Goal: Contribute content: Add original content to the website for others to see

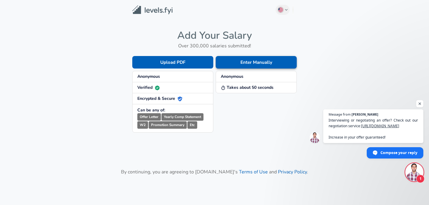
click at [247, 63] on button "Enter Manually" at bounding box center [256, 62] width 81 height 13
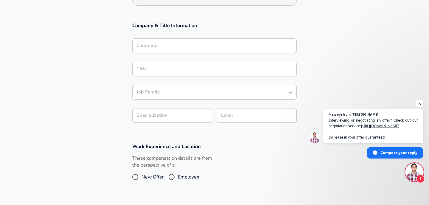
scroll to position [114, 0]
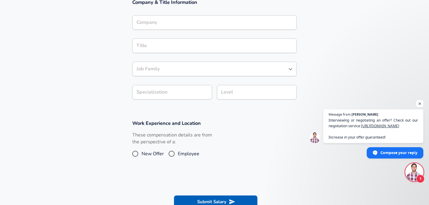
click at [159, 16] on div "Company" at bounding box center [214, 22] width 164 height 15
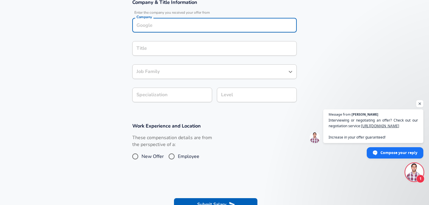
scroll to position [123, 0]
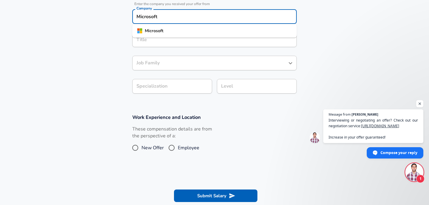
click at [163, 47] on div "Title" at bounding box center [214, 39] width 164 height 15
type input "Microsoft"
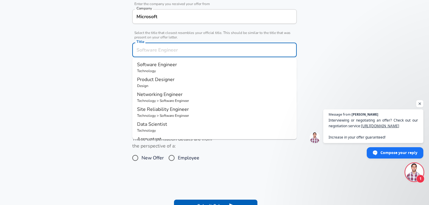
scroll to position [135, 0]
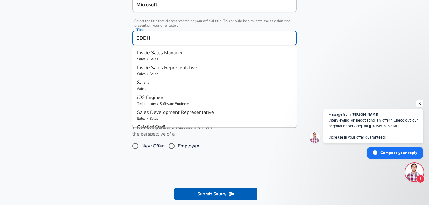
type input "SDE II"
click at [348, 77] on section "Company & Title Information Enter the company you received your offer from Comp…" at bounding box center [214, 38] width 429 height 134
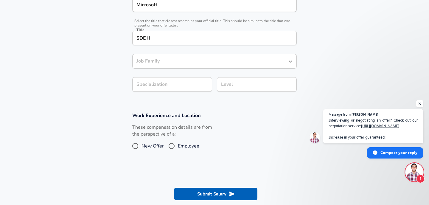
click at [226, 66] on div "Job Family" at bounding box center [214, 61] width 164 height 15
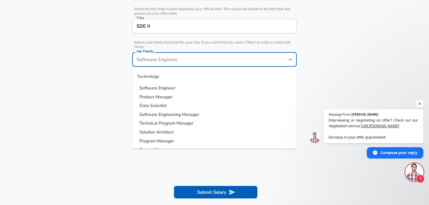
click at [191, 88] on li "Software Engineer" at bounding box center [214, 88] width 164 height 9
type input "Software Engineer"
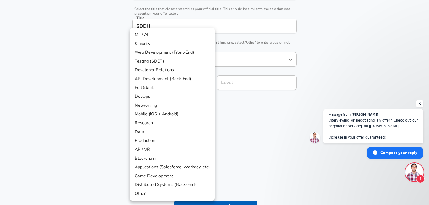
scroll to position [164, 0]
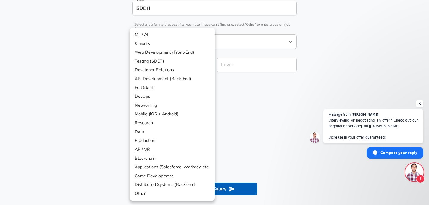
click at [159, 184] on li "Distributed Systems (Back-End)" at bounding box center [172, 184] width 85 height 9
type input "Distributed Systems (Back-End)"
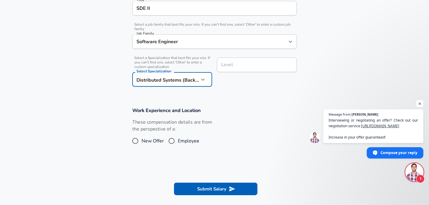
click at [237, 63] on div "Level" at bounding box center [257, 65] width 80 height 15
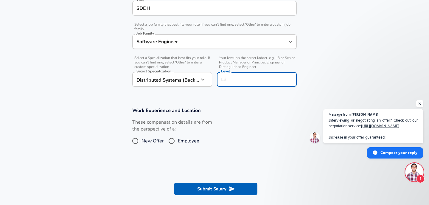
scroll to position [176, 0]
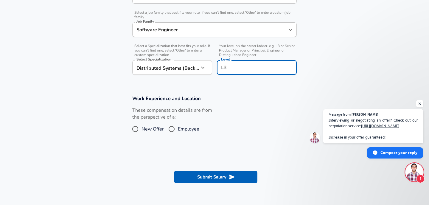
click at [237, 63] on div "Level" at bounding box center [257, 67] width 80 height 15
click at [232, 99] on span "SDE II / 61" at bounding box center [232, 99] width 21 height 6
type input "SDE II / 61"
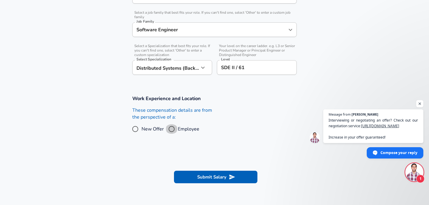
click at [173, 126] on input "Employee" at bounding box center [171, 129] width 13 height 10
radio input "true"
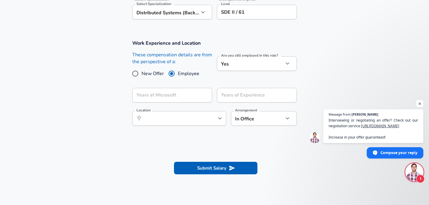
scroll to position [233, 0]
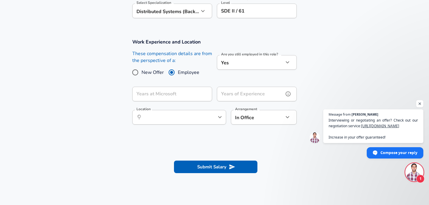
click at [228, 94] on input "Years of Experience" at bounding box center [250, 94] width 67 height 15
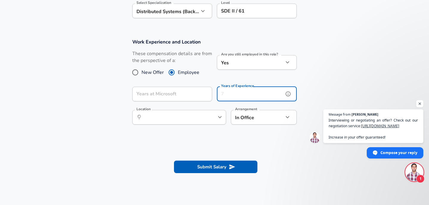
type input "4"
click at [194, 94] on input "Years at Microsoft" at bounding box center [165, 94] width 67 height 15
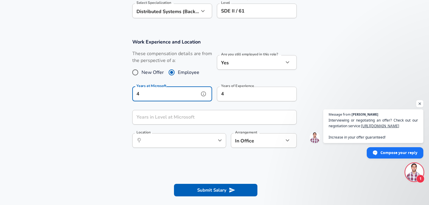
type input "4"
click at [183, 118] on input "Years in Level at Microsoft" at bounding box center [207, 117] width 151 height 15
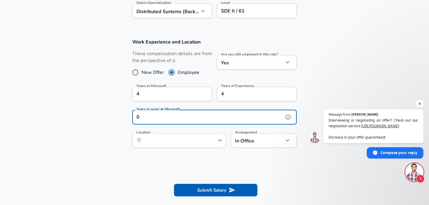
type input "0"
click at [173, 144] on input "Location" at bounding box center [172, 140] width 61 height 9
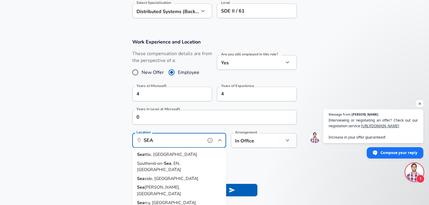
click at [160, 156] on span "ttle, [GEOGRAPHIC_DATA]" at bounding box center [171, 154] width 53 height 6
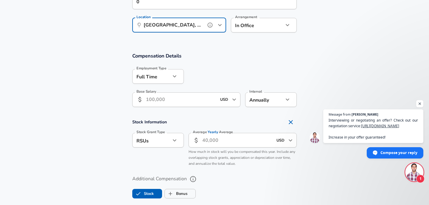
scroll to position [351, 0]
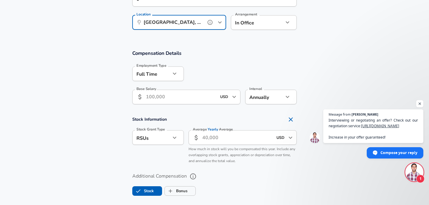
type input "[GEOGRAPHIC_DATA], [GEOGRAPHIC_DATA]"
click at [183, 96] on input "Base Salary" at bounding box center [181, 97] width 71 height 15
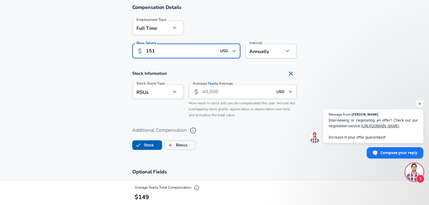
scroll to position [397, 0]
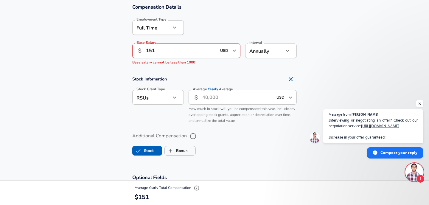
click at [229, 92] on input "Average Yearly Average" at bounding box center [237, 97] width 71 height 15
click at [185, 48] on input "151" at bounding box center [181, 51] width 71 height 15
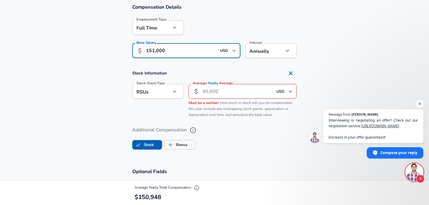
type input "151,000"
click at [219, 92] on input "Average Yearly Average" at bounding box center [237, 91] width 71 height 15
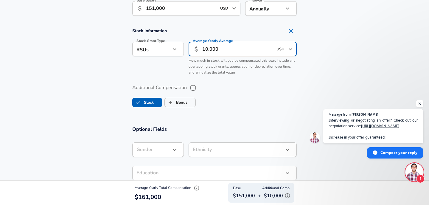
scroll to position [439, 0]
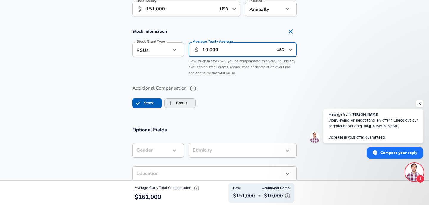
type input "10,000"
click at [176, 105] on input "Bonus" at bounding box center [170, 102] width 11 height 11
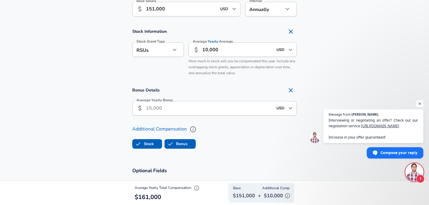
checkbox input "true"
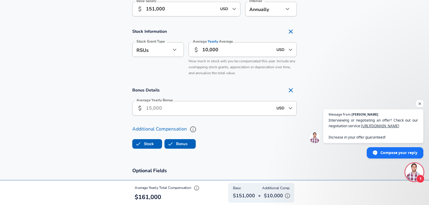
click at [200, 109] on input "Average Yearly Bonus" at bounding box center [209, 108] width 127 height 15
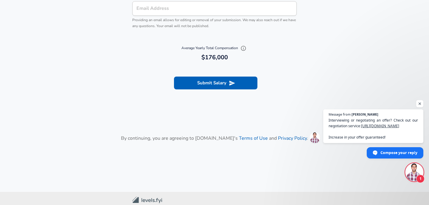
scroll to position [771, 0]
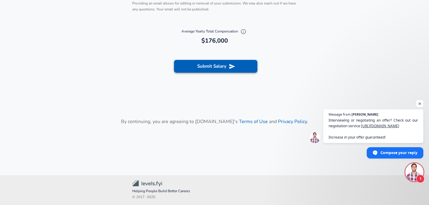
type input "15,000"
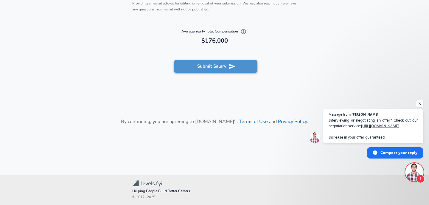
click at [226, 69] on button "Submit Salary" at bounding box center [215, 66] width 83 height 13
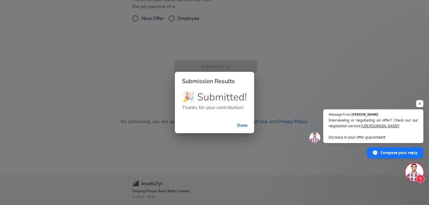
scroll to position [249, 0]
